Goal: Check status

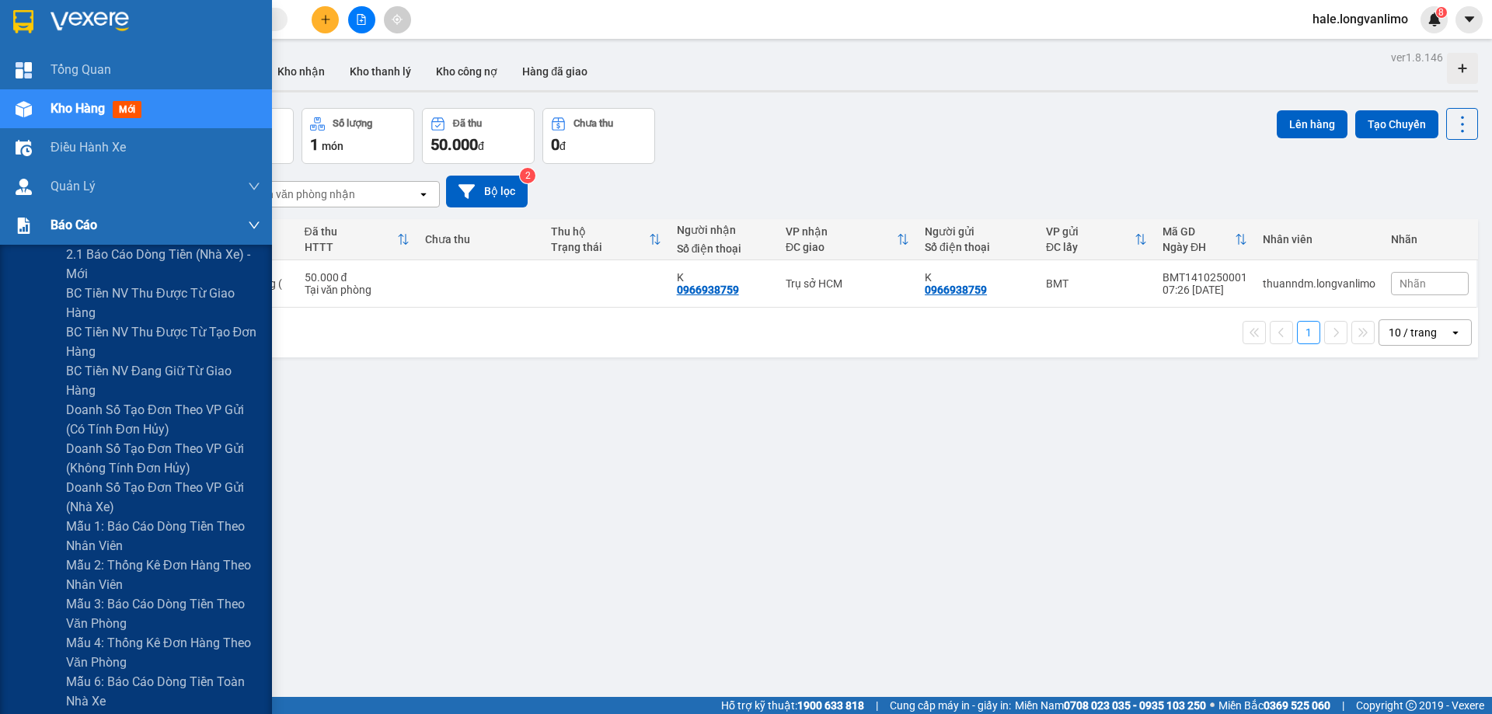
click at [37, 223] on div at bounding box center [23, 225] width 27 height 27
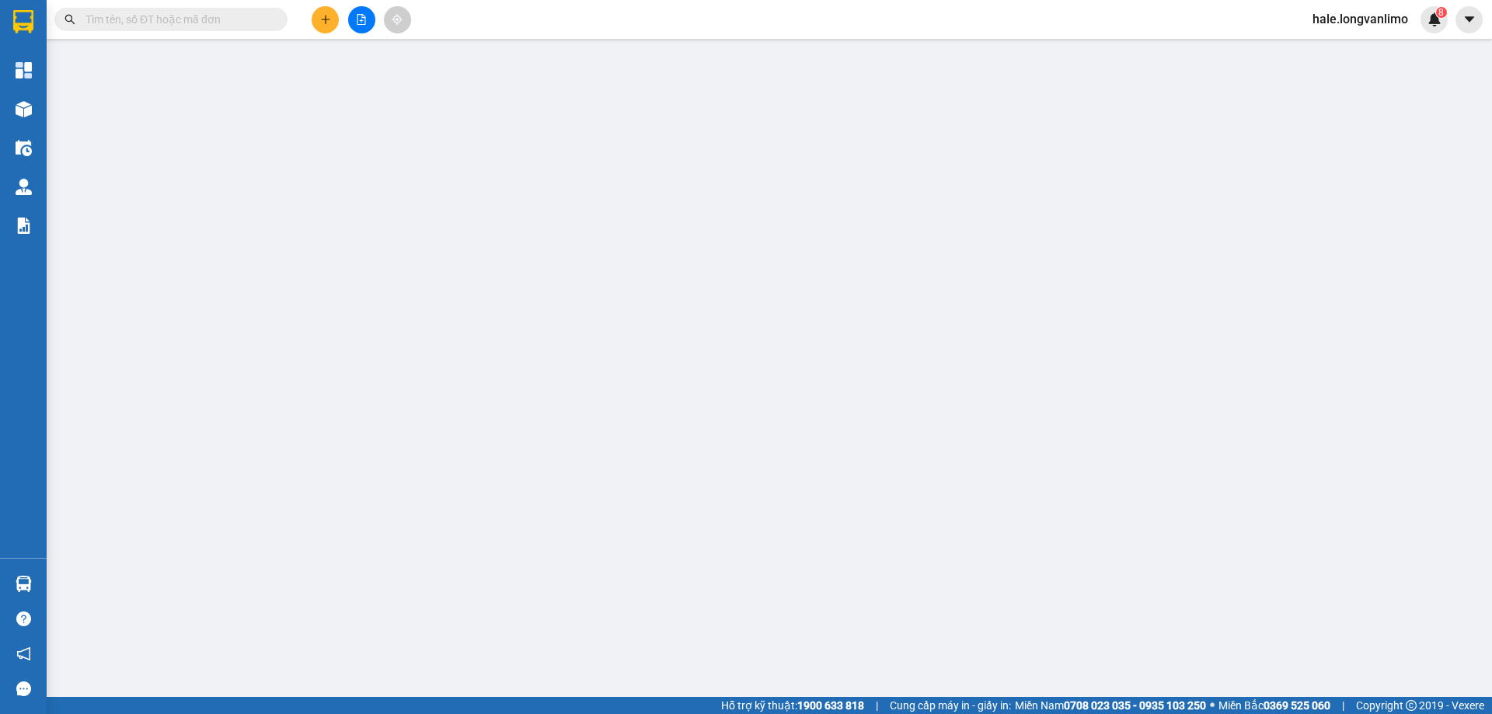
click at [152, 23] on input "text" at bounding box center [177, 19] width 183 height 17
paste input "3238"
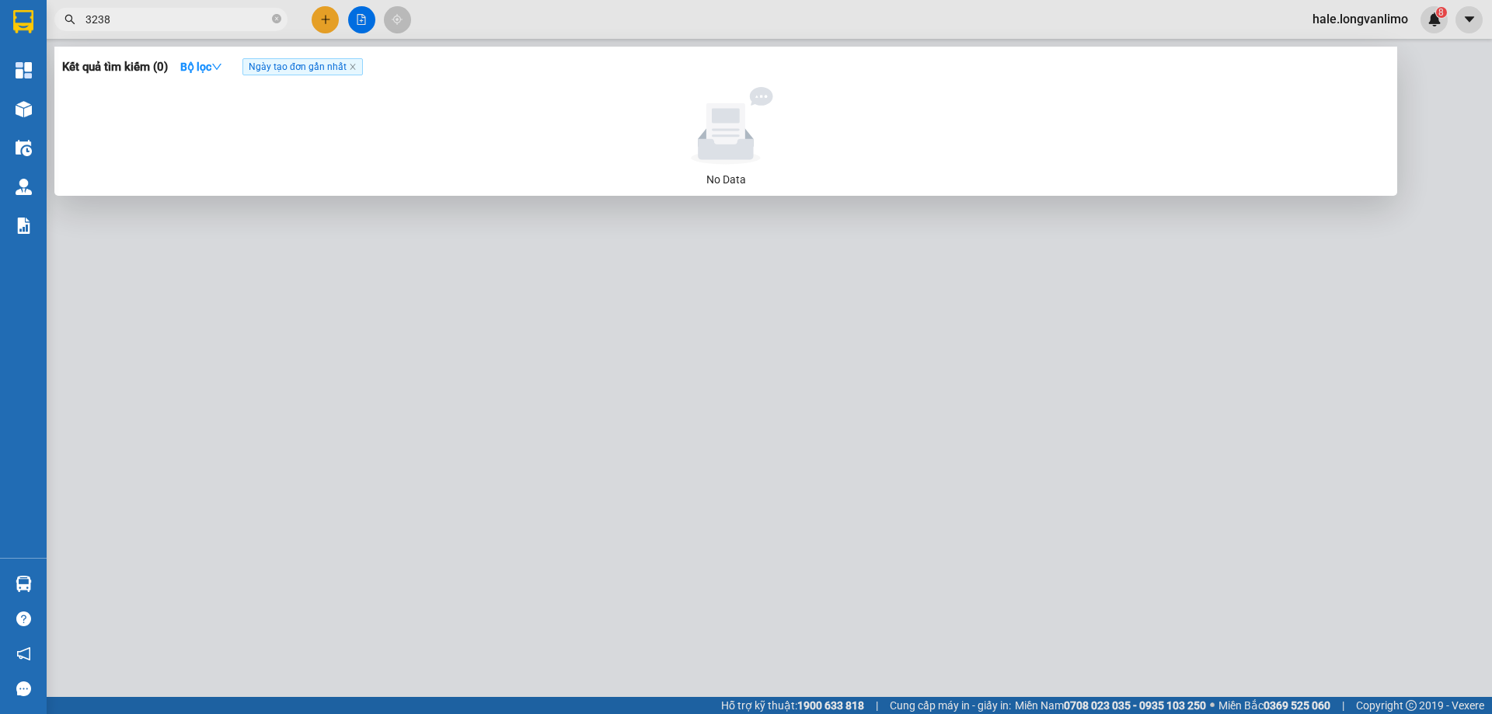
type input "3238"
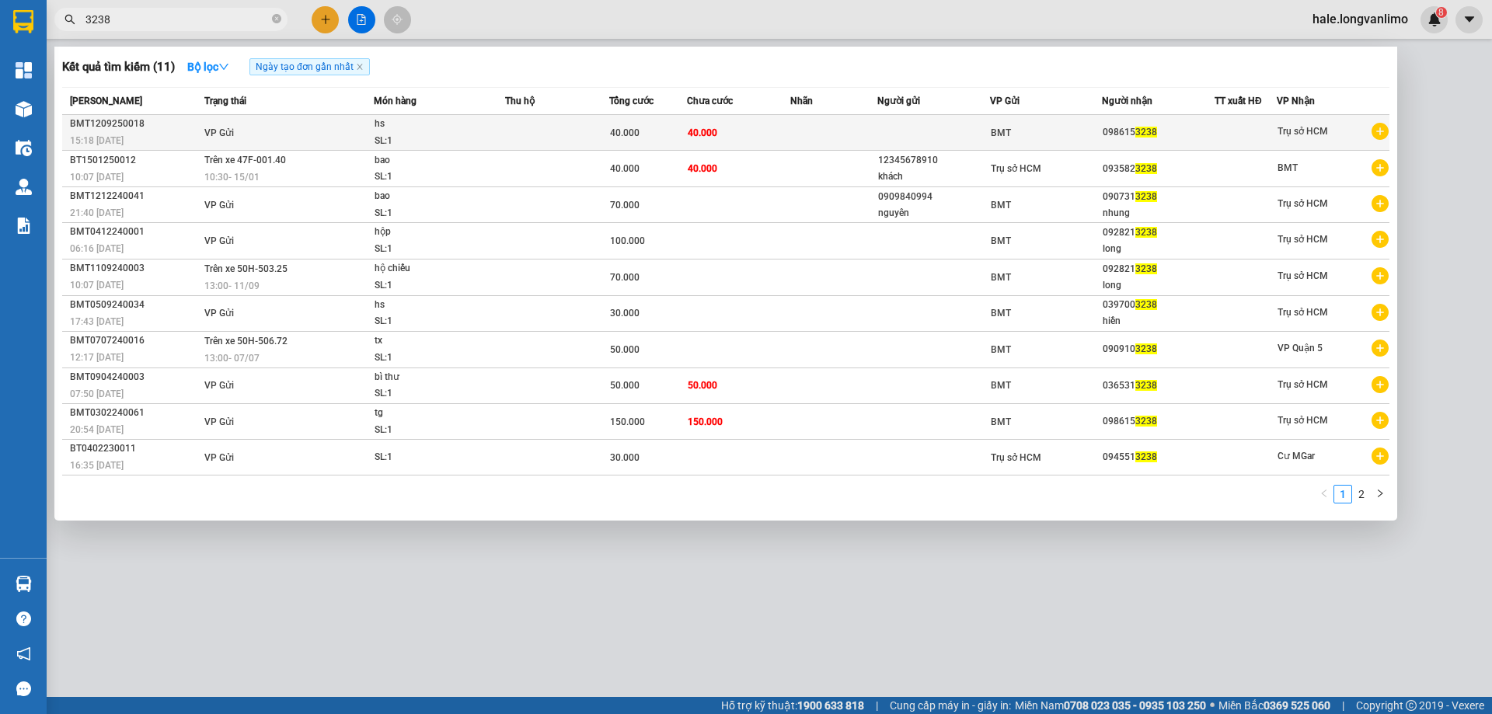
click at [431, 139] on div "SL: 1" at bounding box center [433, 141] width 117 height 17
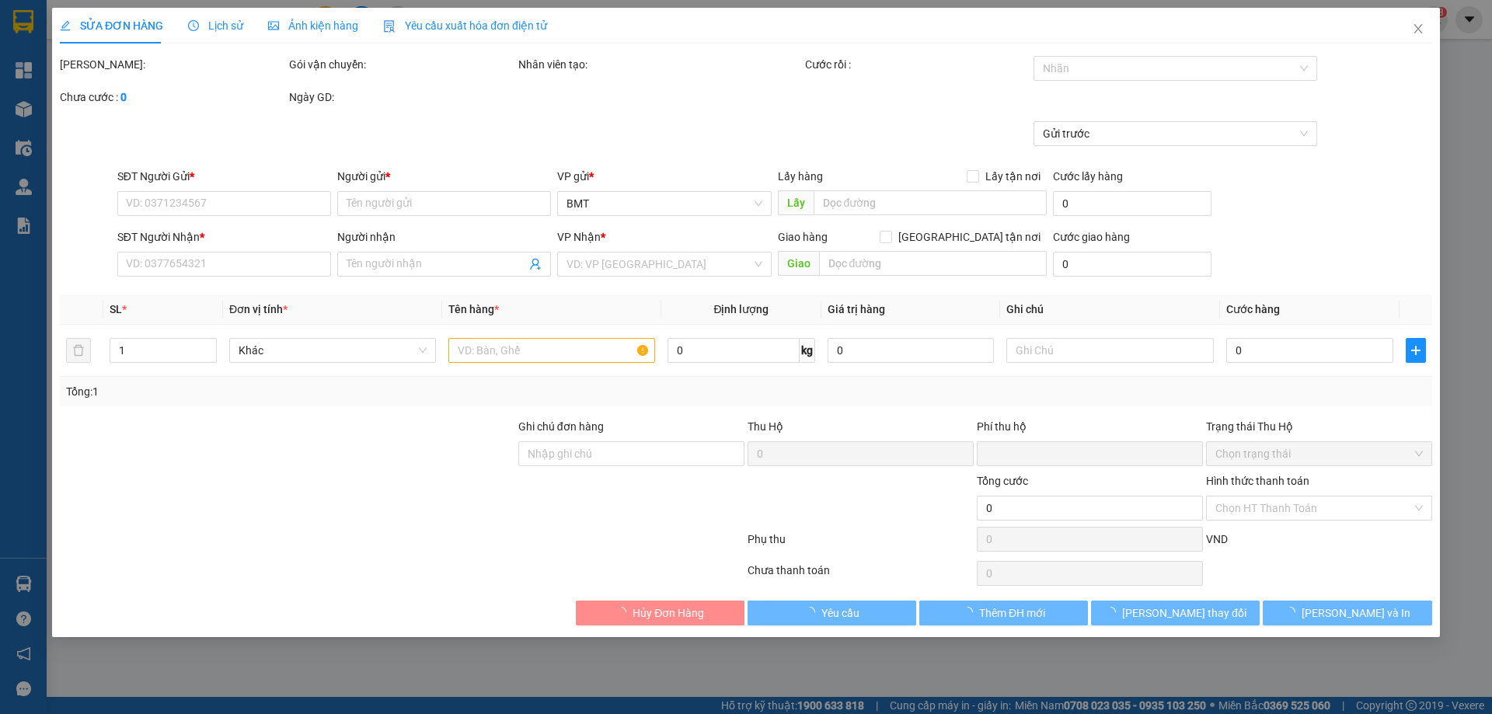
type input "0986153238"
type input "0"
type input "40.000"
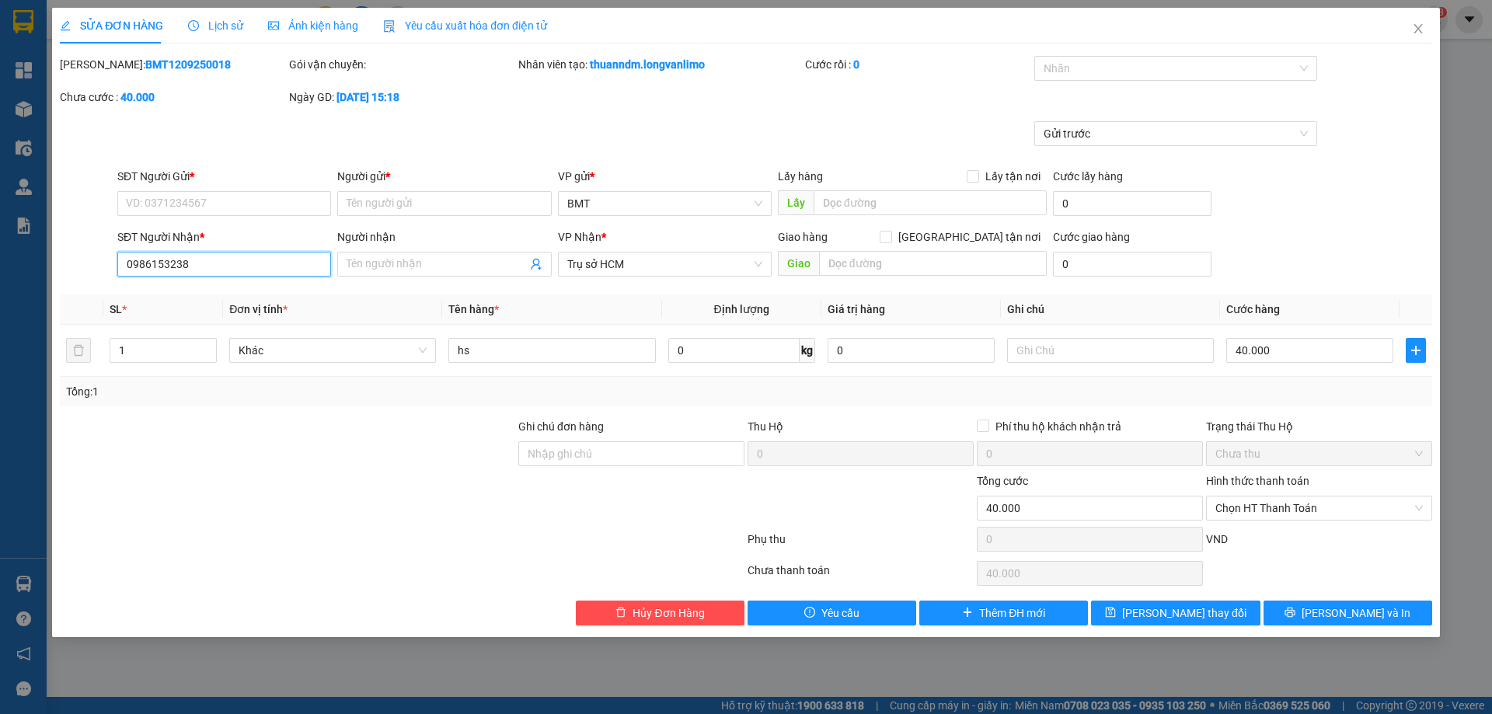
drag, startPoint x: 215, startPoint y: 260, endPoint x: 83, endPoint y: 260, distance: 131.4
click at [83, 260] on div "SĐT Người Nhận * 0986153238 0986153238 Người nhận Tên người nhận VP Nhận * Trụ …" at bounding box center [746, 256] width 1376 height 54
drag, startPoint x: 205, startPoint y: 69, endPoint x: 100, endPoint y: 66, distance: 105.0
click at [100, 66] on div "Mã ĐH: BMT1209250018" at bounding box center [173, 64] width 226 height 17
copy b "BMT1209250018"
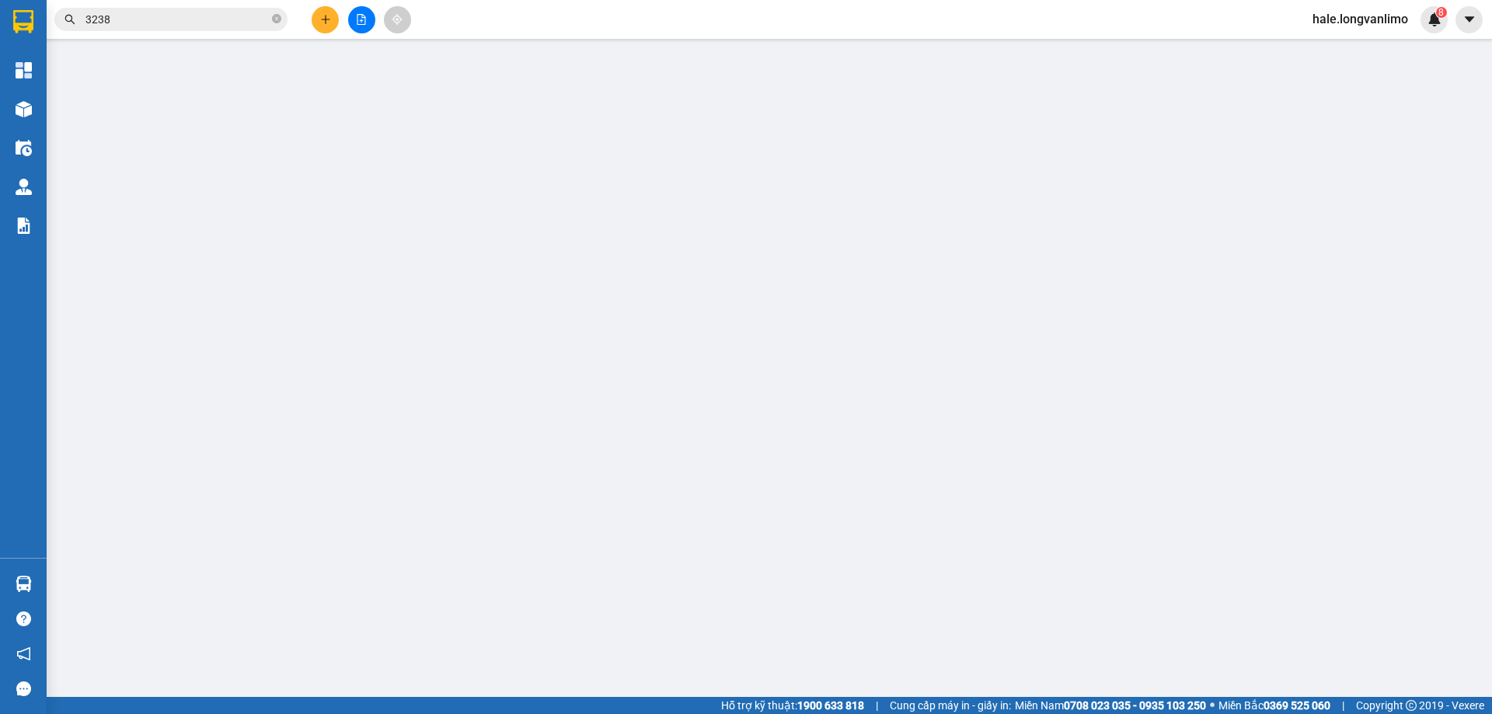
click at [152, 20] on input "3238" at bounding box center [177, 19] width 183 height 17
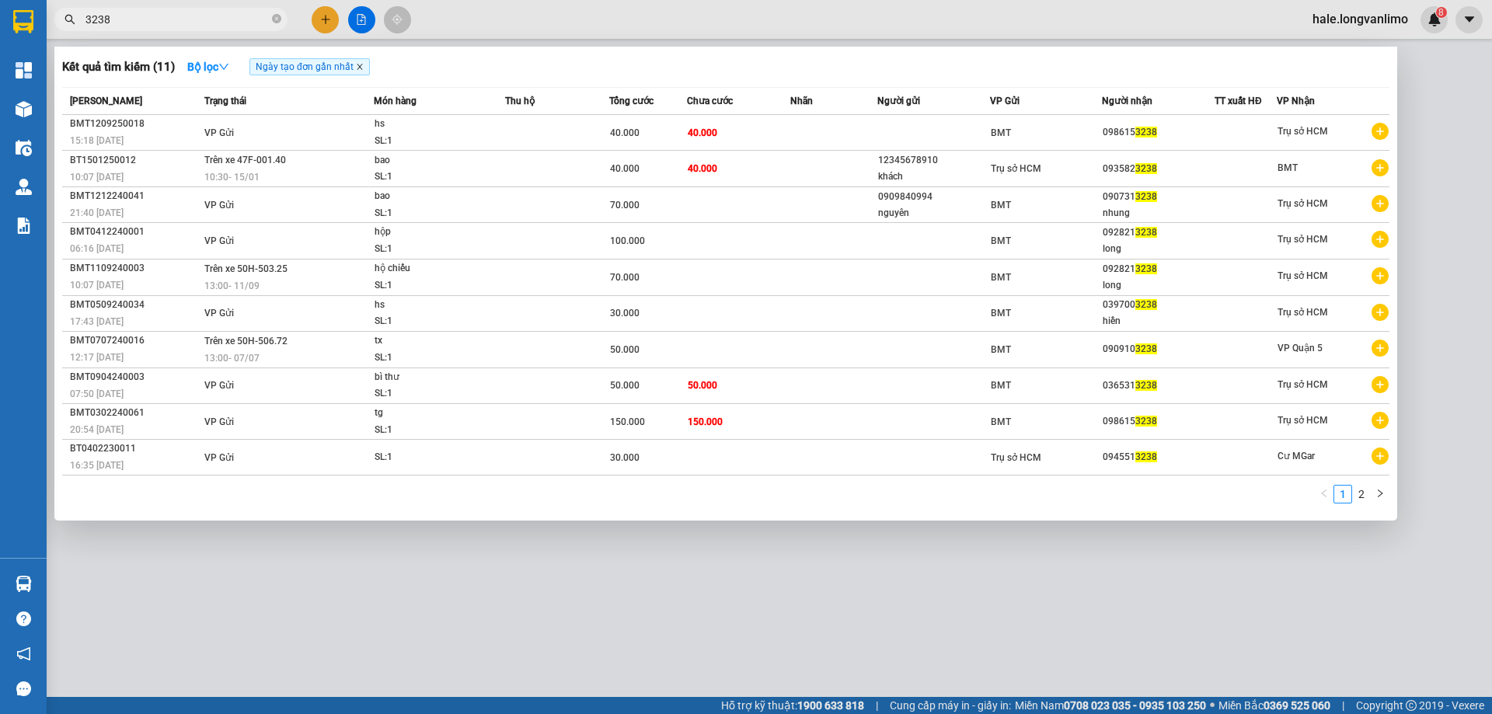
click at [363, 66] on icon "close" at bounding box center [360, 67] width 8 height 8
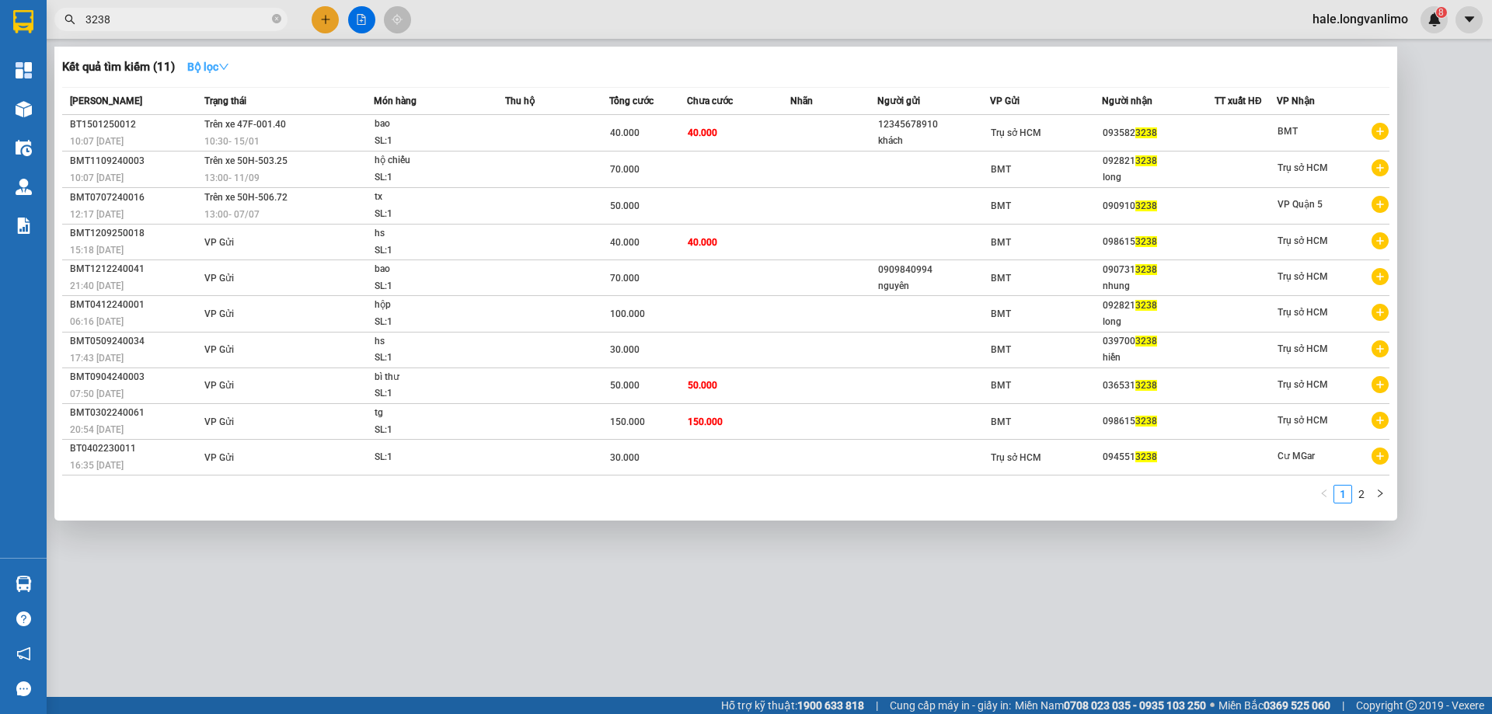
click at [229, 67] on icon "down" at bounding box center [223, 67] width 9 height 6
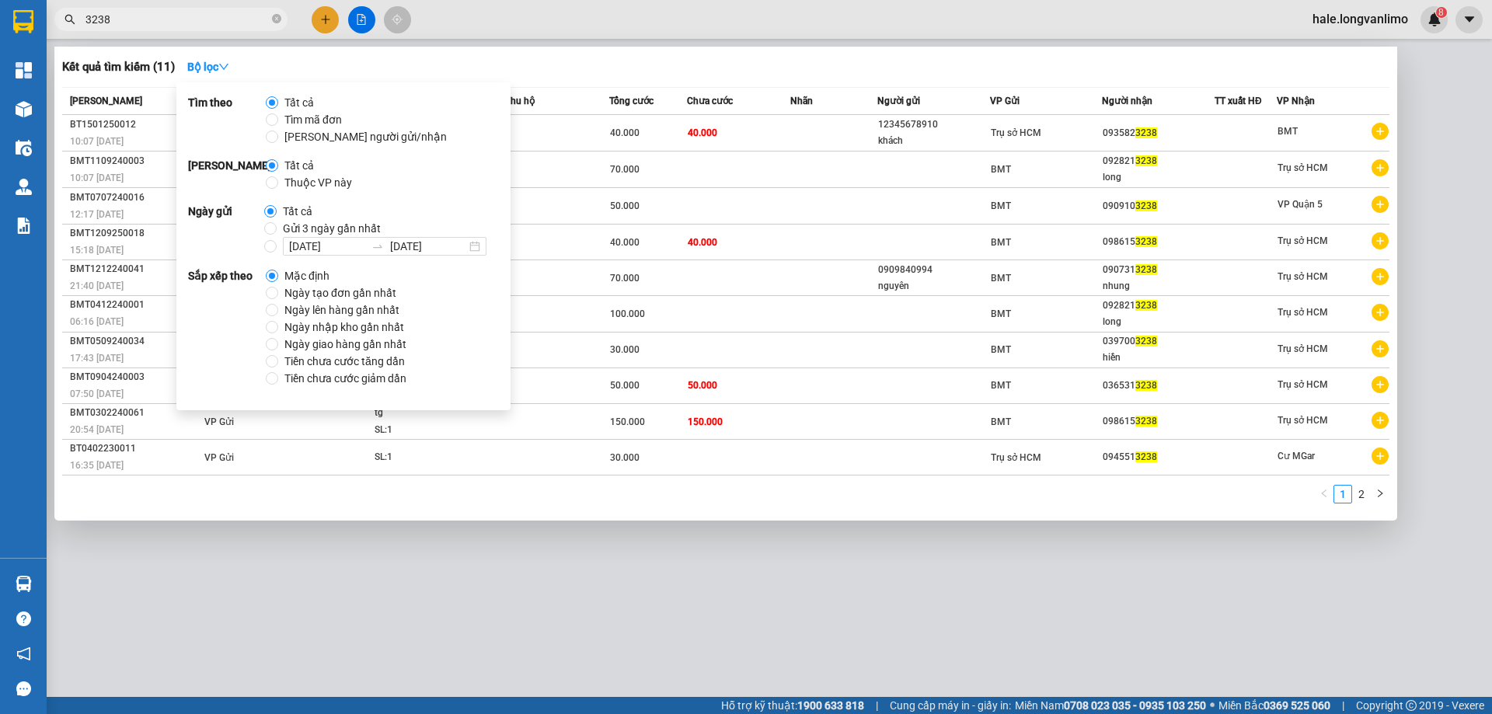
click at [337, 229] on span "Gửi 3 ngày gần nhất" at bounding box center [332, 228] width 110 height 17
click at [277, 229] on input "Gửi 3 ngày gần nhất" at bounding box center [270, 228] width 12 height 12
radio input "true"
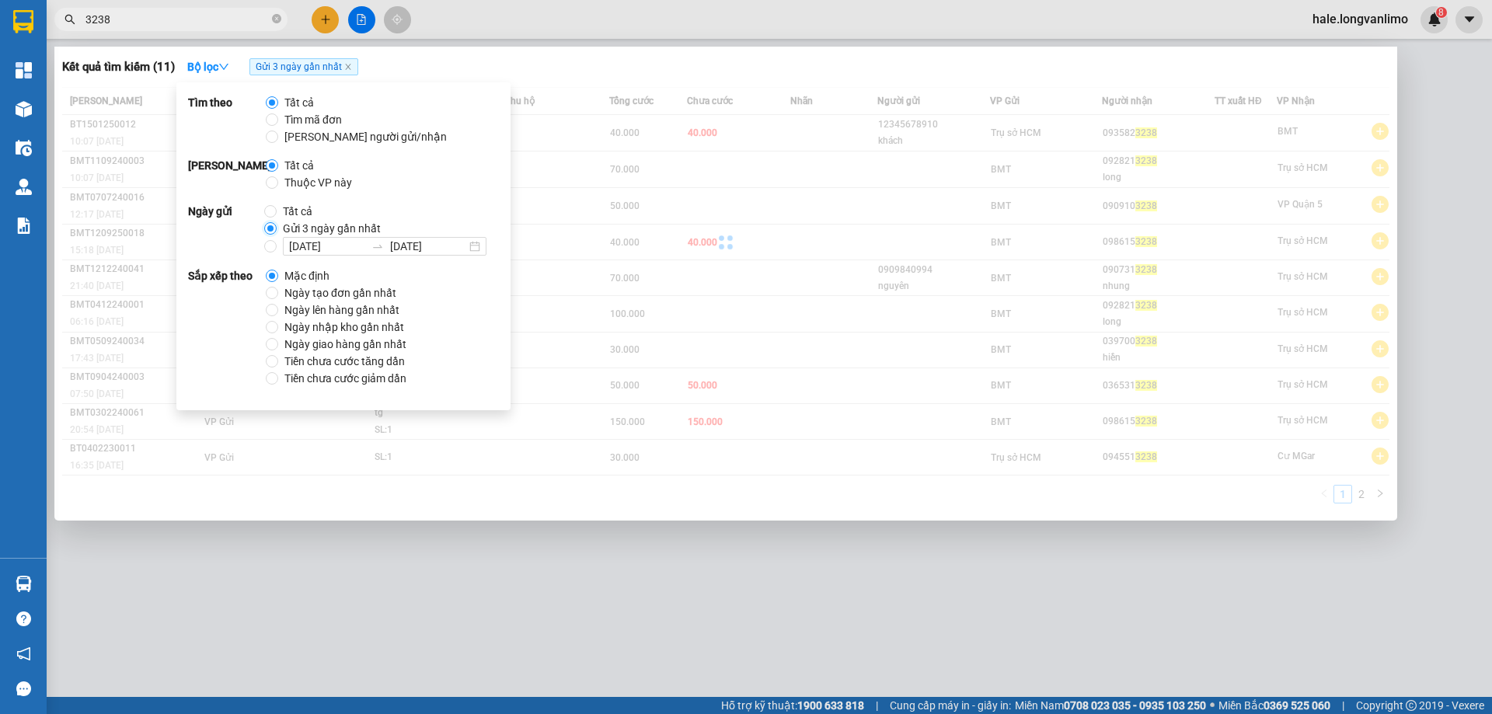
radio input "false"
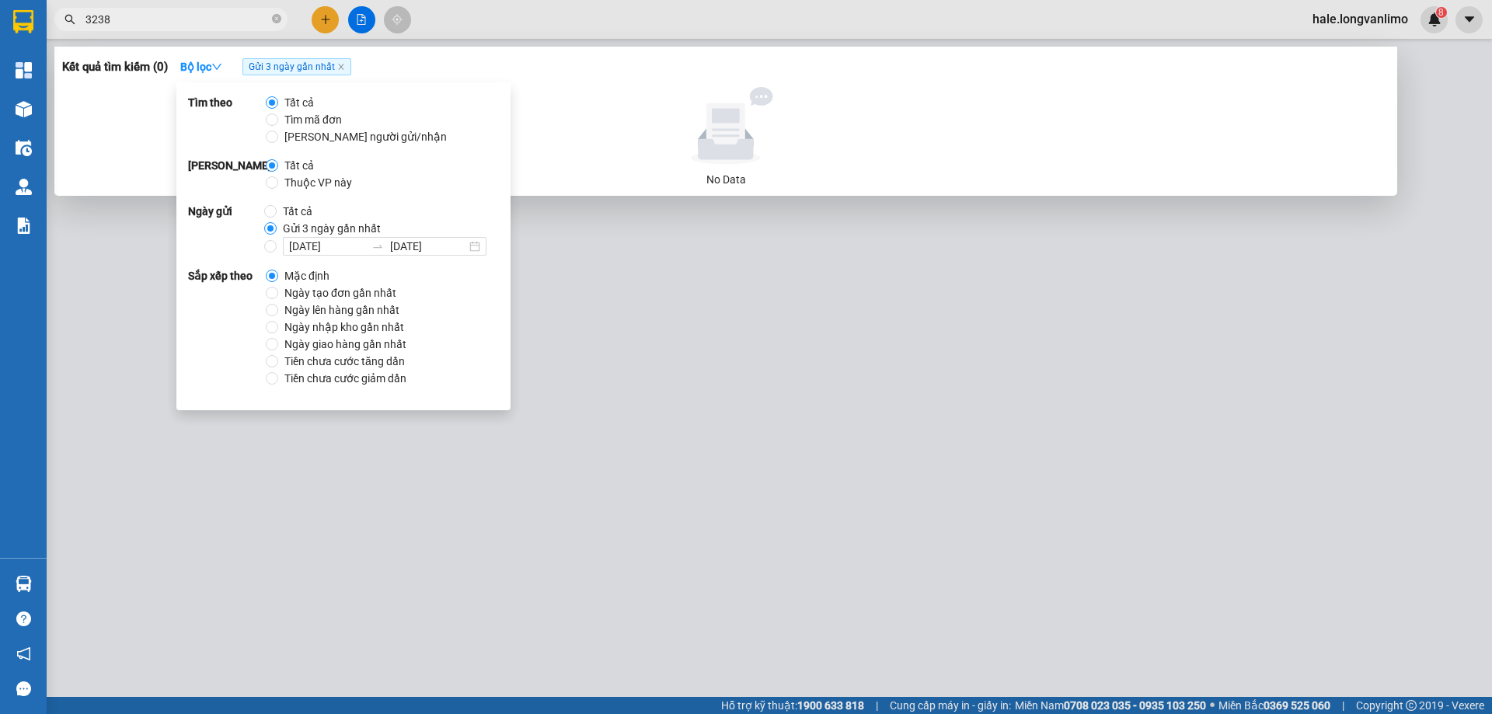
click at [345, 288] on span "Ngày tạo đơn gần nhất" at bounding box center [340, 292] width 124 height 17
click at [278, 288] on input "Ngày tạo đơn gần nhất" at bounding box center [272, 293] width 12 height 12
radio input "true"
radio input "false"
click at [343, 65] on icon "close" at bounding box center [341, 67] width 8 height 8
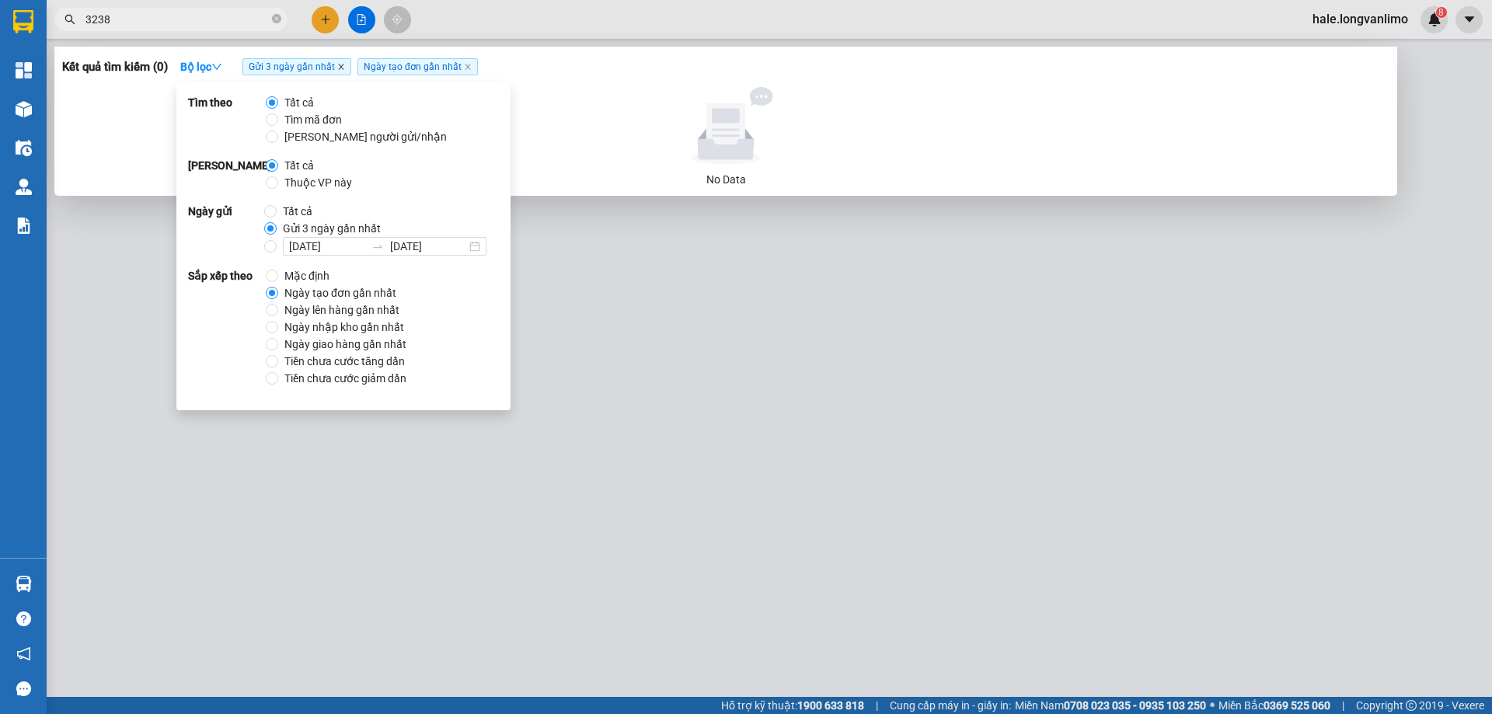
radio input "true"
radio input "false"
